Goal: Task Accomplishment & Management: Manage account settings

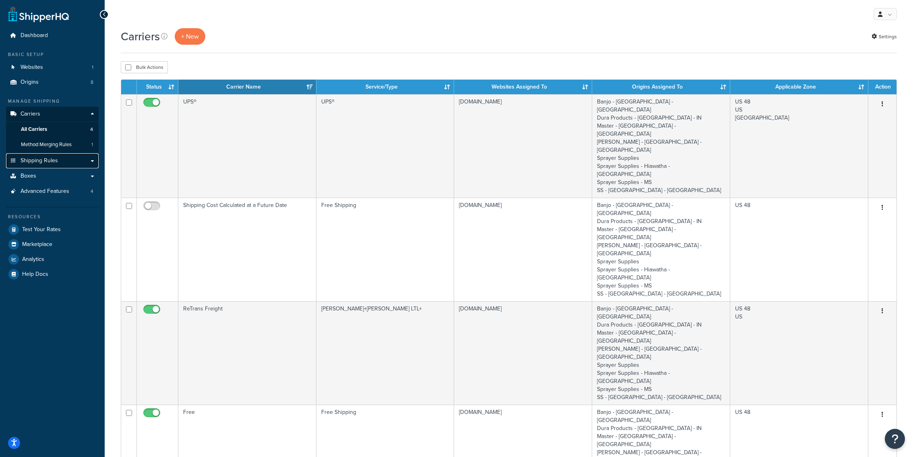
click at [53, 155] on link "Shipping Rules" at bounding box center [52, 160] width 93 height 15
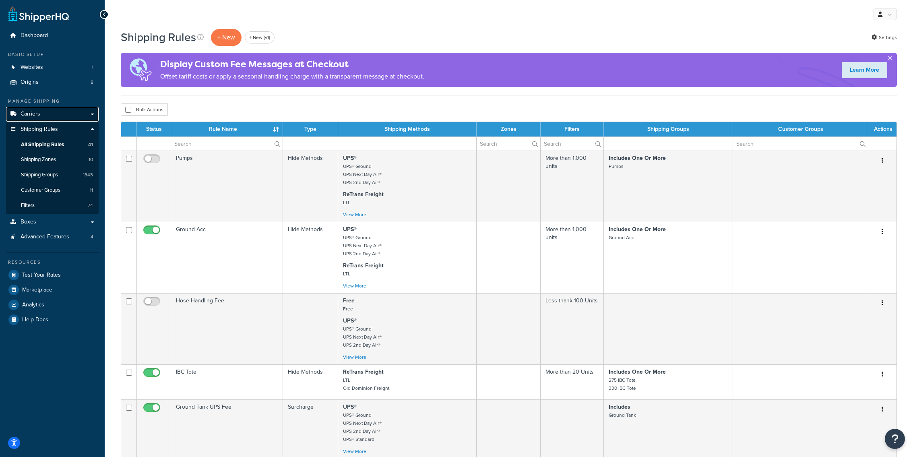
click at [73, 111] on link "Carriers" at bounding box center [52, 114] width 93 height 15
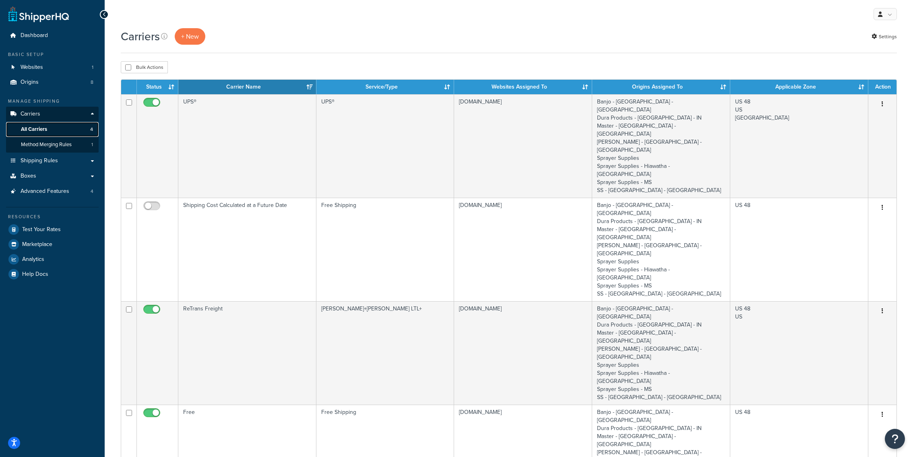
click at [69, 135] on link "All Carriers 4" at bounding box center [52, 129] width 93 height 15
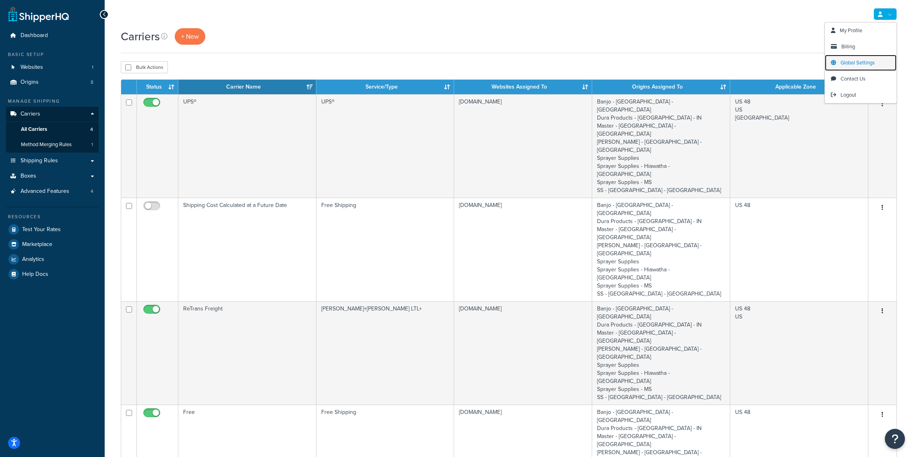
click at [864, 66] on span "Global Settings" at bounding box center [857, 63] width 34 height 8
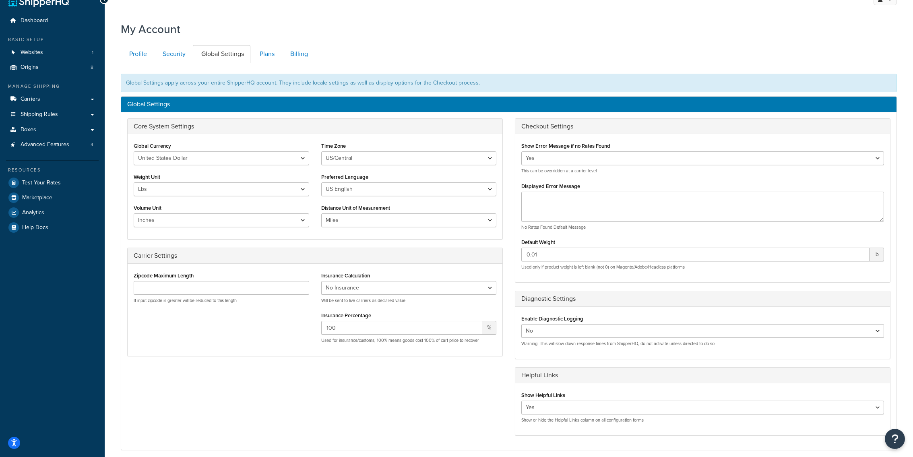
scroll to position [5, 0]
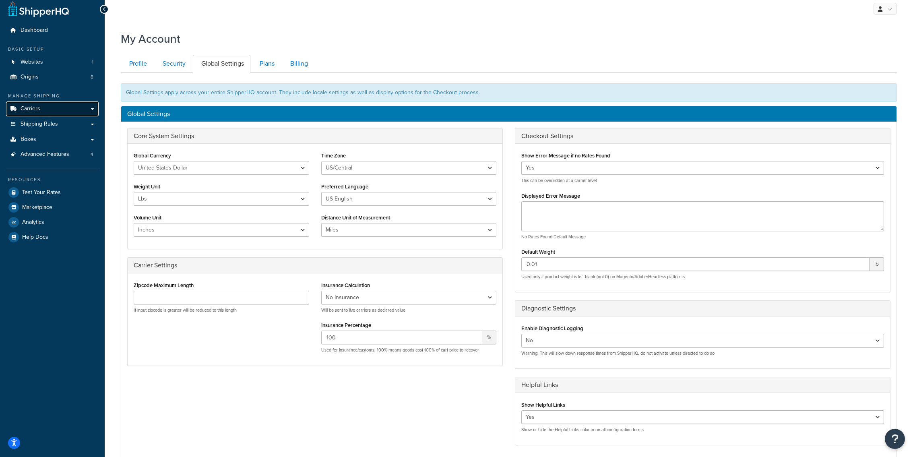
click at [68, 106] on link "Carriers" at bounding box center [52, 108] width 93 height 15
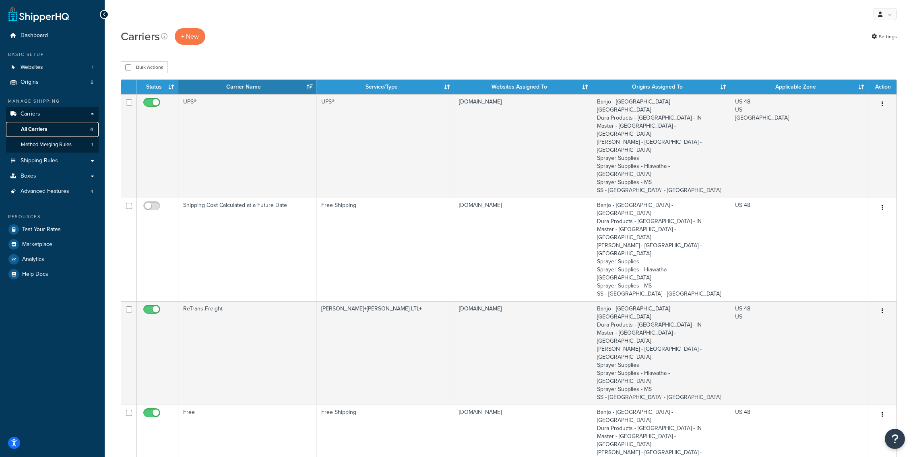
click at [73, 127] on link "All Carriers 4" at bounding box center [52, 129] width 93 height 15
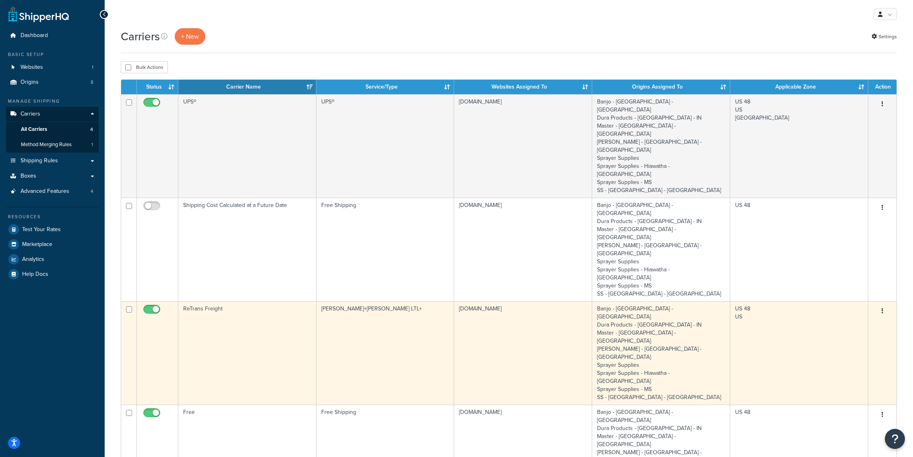
click at [315, 301] on td "ReTrans Freight" at bounding box center [247, 352] width 138 height 103
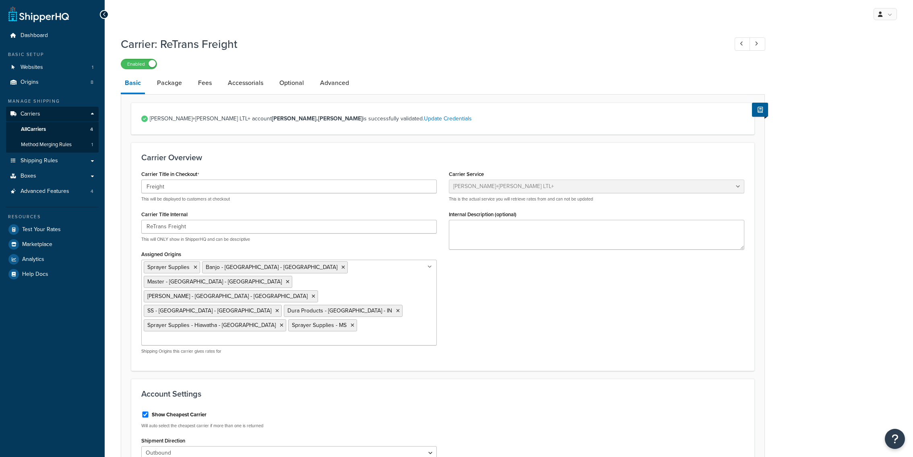
select select "reTransFreight"
click at [252, 85] on link "Accessorials" at bounding box center [245, 82] width 43 height 19
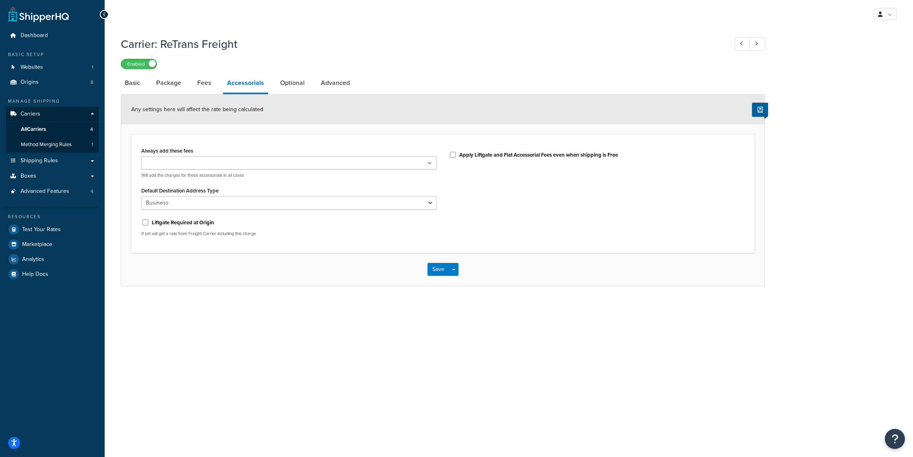
click at [215, 85] on li "Fees" at bounding box center [208, 82] width 30 height 19
click at [211, 85] on link "Fees" at bounding box center [204, 82] width 22 height 19
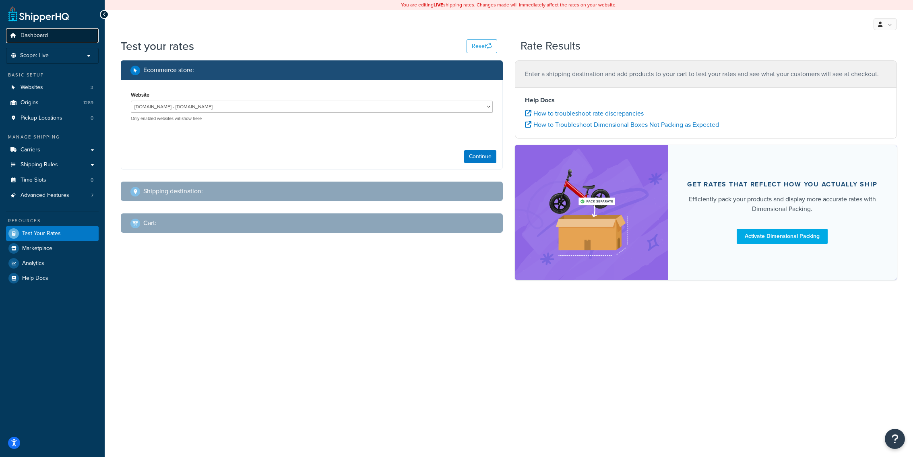
click at [48, 36] on link "Dashboard" at bounding box center [52, 35] width 93 height 15
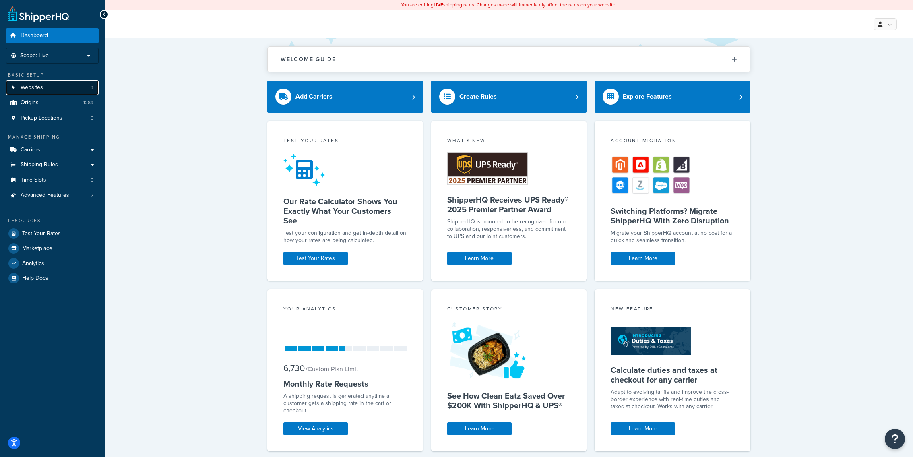
click at [82, 85] on link "Websites 3" at bounding box center [52, 87] width 93 height 15
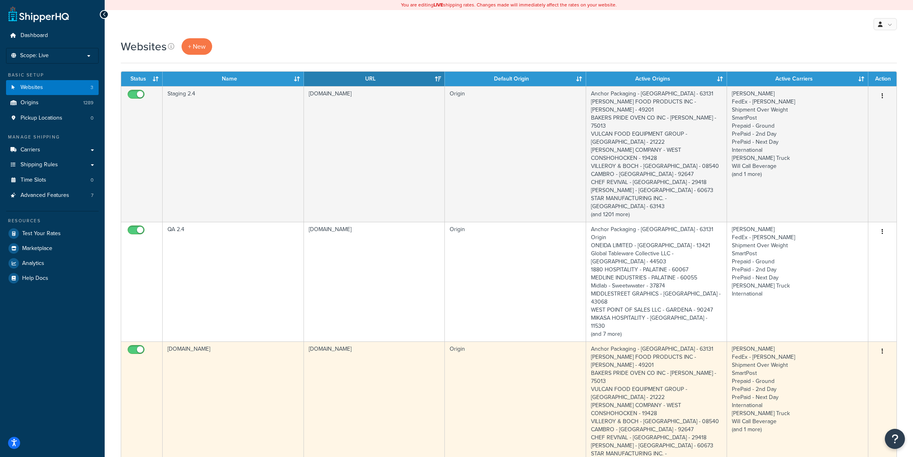
click at [307, 341] on td "[DOMAIN_NAME]" at bounding box center [374, 409] width 141 height 136
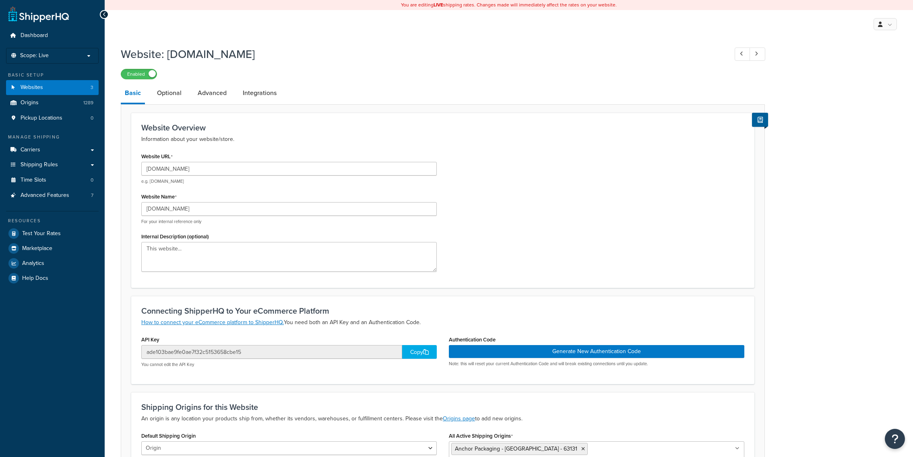
select select "147447"
click at [217, 212] on input "[DOMAIN_NAME]" at bounding box center [288, 209] width 295 height 14
click at [70, 149] on link "Carriers" at bounding box center [52, 149] width 93 height 15
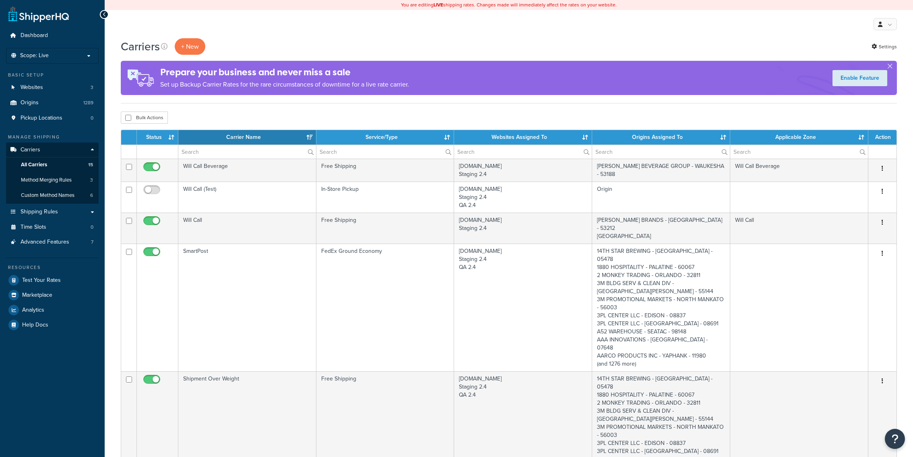
select select "15"
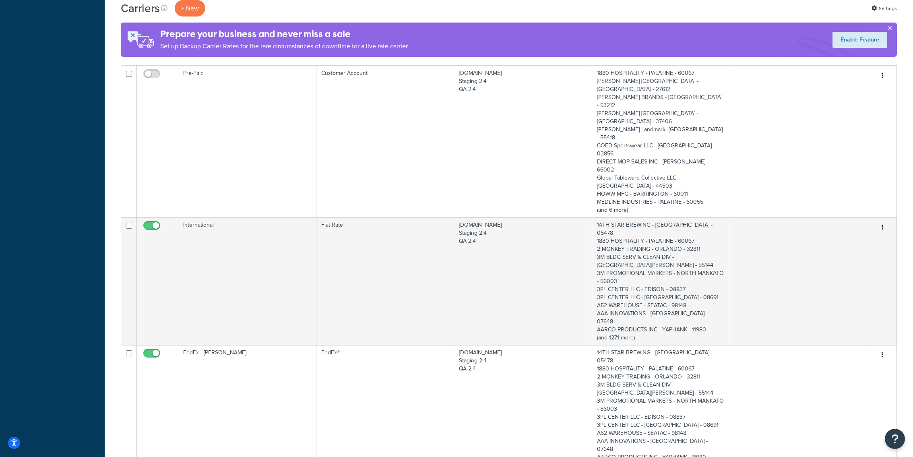
scroll to position [1048, 0]
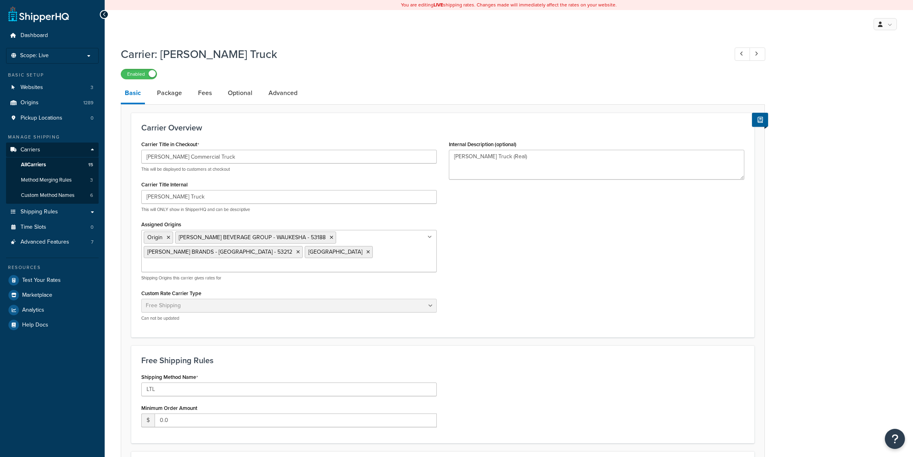
select select "free"
click at [279, 101] on link "Advanced" at bounding box center [282, 92] width 37 height 19
select select "false"
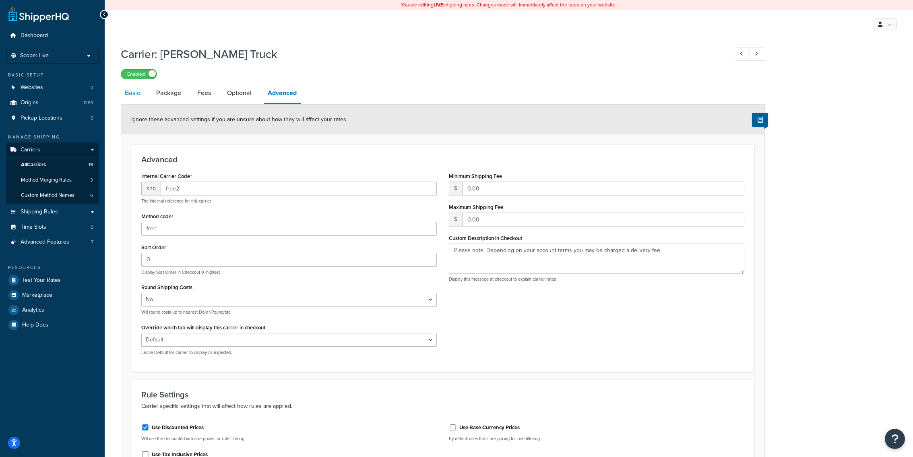
click at [131, 102] on link "Basic" at bounding box center [132, 92] width 23 height 19
select select "free"
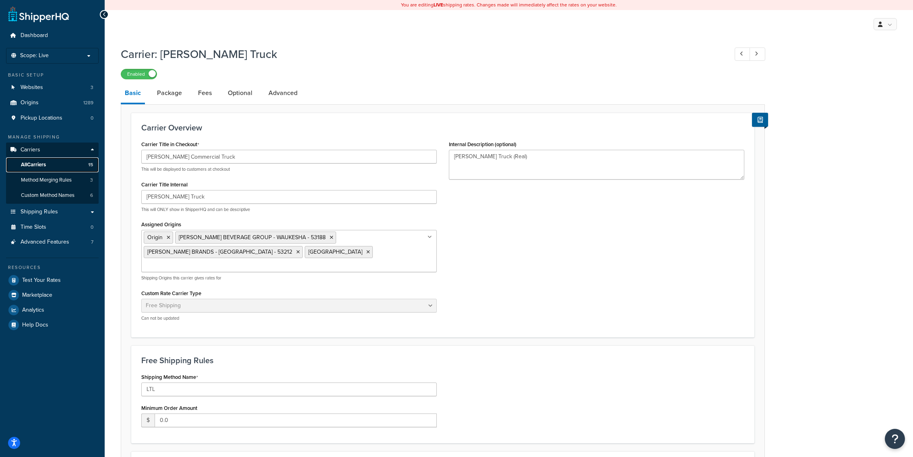
click at [58, 166] on link "All Carriers 15" at bounding box center [52, 164] width 93 height 15
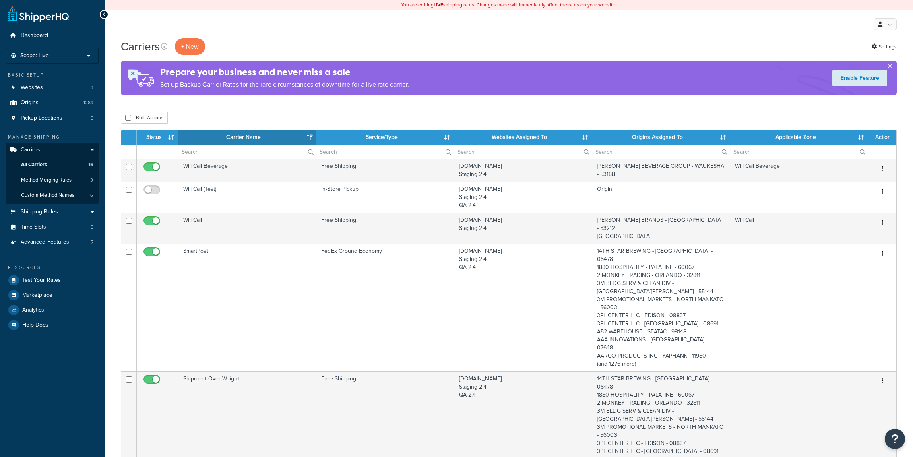
select select "15"
